Goal: Transaction & Acquisition: Purchase product/service

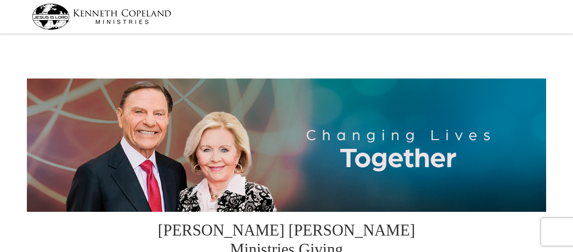
select select "IL"
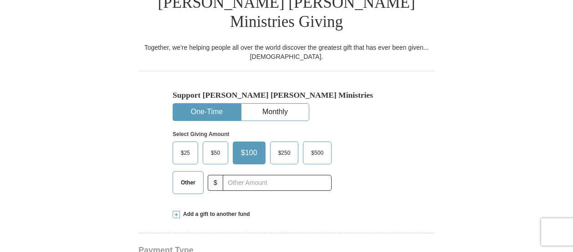
scroll to position [229, 0]
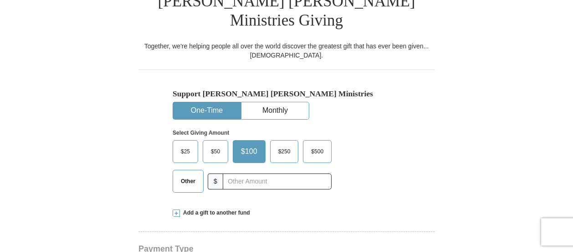
click at [216, 144] on span "$50" at bounding box center [215, 151] width 18 height 14
click at [0, 0] on input "$50" at bounding box center [0, 0] width 0 height 0
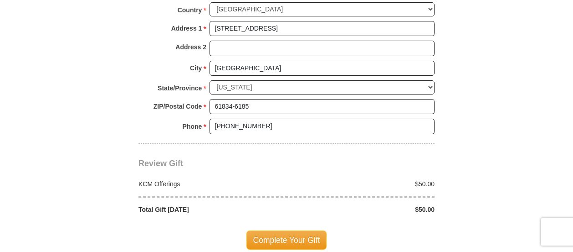
scroll to position [771, 0]
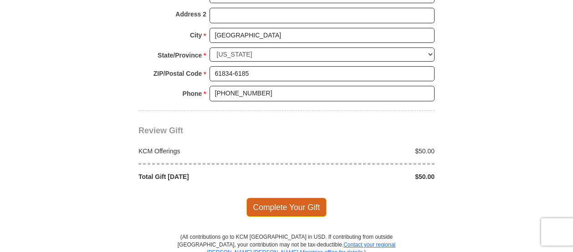
click at [295, 197] on span "Complete Your Gift" at bounding box center [287, 206] width 81 height 19
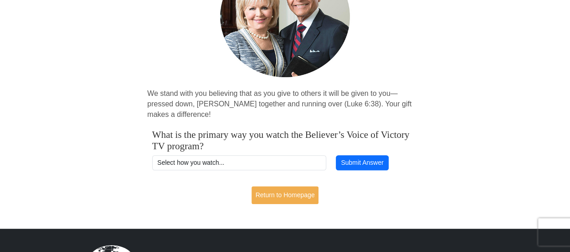
scroll to position [119, 0]
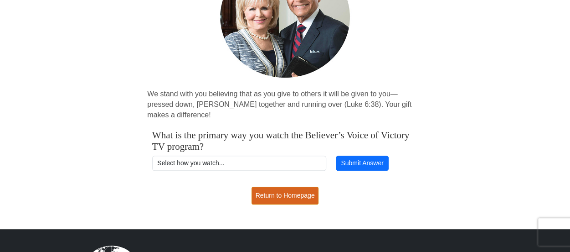
click at [279, 197] on link "Return to Homepage" at bounding box center [285, 195] width 67 height 18
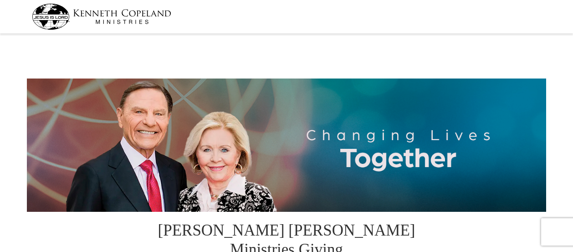
select select "IL"
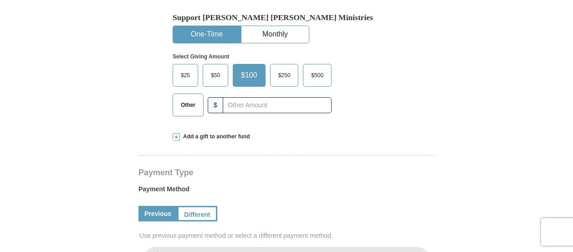
scroll to position [304, 0]
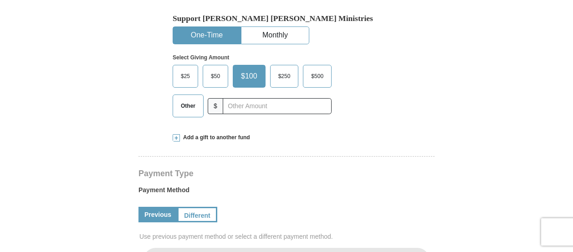
click at [216, 69] on span "$50" at bounding box center [215, 76] width 18 height 14
click at [0, 0] on input "$50" at bounding box center [0, 0] width 0 height 0
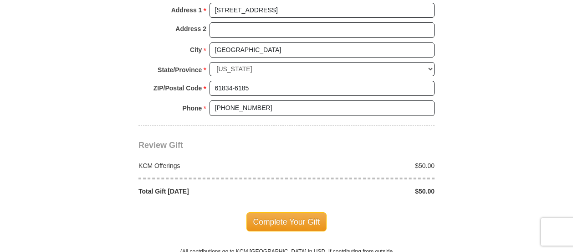
scroll to position [752, 0]
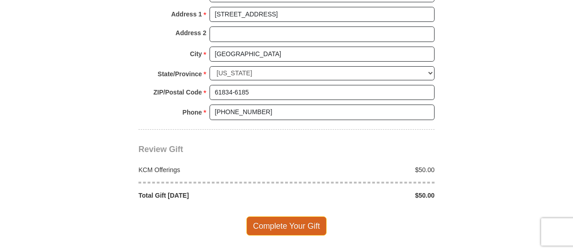
click at [292, 216] on span "Complete Your Gift" at bounding box center [287, 225] width 81 height 19
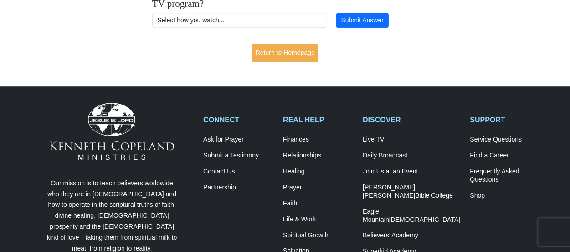
scroll to position [250, 0]
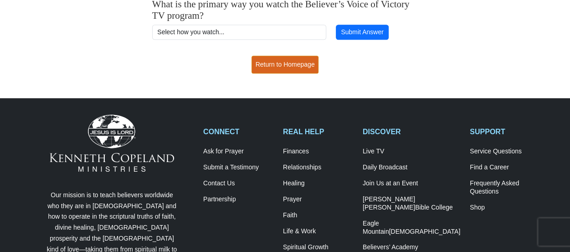
click at [292, 68] on link "Return to Homepage" at bounding box center [285, 65] width 67 height 18
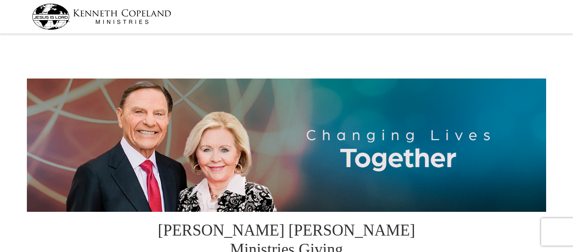
select select "IL"
